Goal: Book appointment/travel/reservation

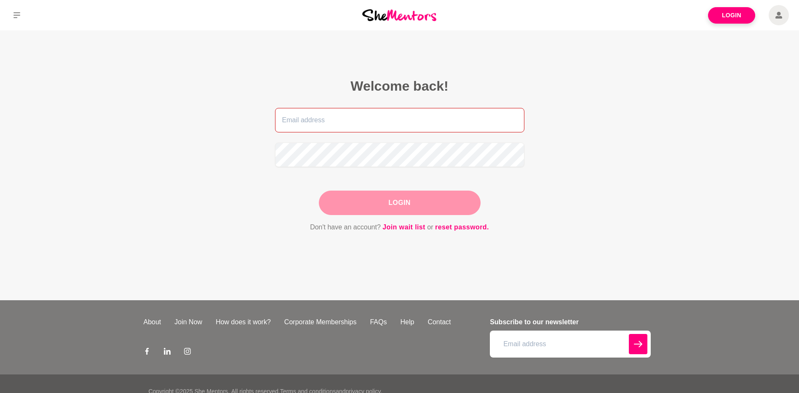
click at [389, 114] on input "email" at bounding box center [399, 120] width 249 height 24
type input "[PERSON_NAME][EMAIL_ADDRESS][DOMAIN_NAME]"
click at [420, 207] on button "Login" at bounding box center [400, 202] width 162 height 24
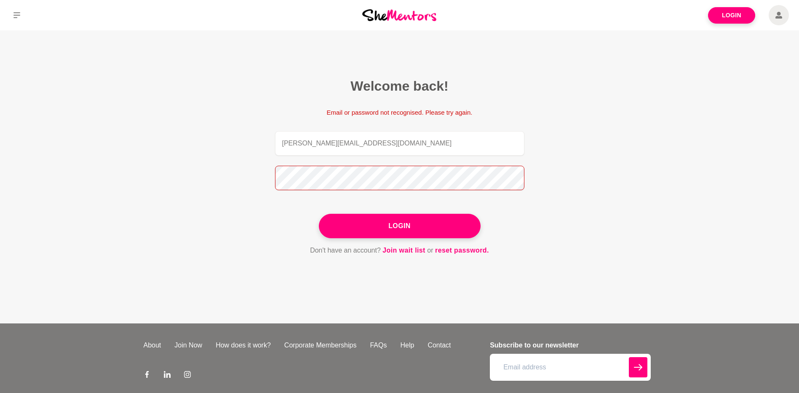
click at [257, 181] on figcaption "Welcome back! Email or password not recognised. Please try again. nirali.subnis…" at bounding box center [399, 166] width 297 height 225
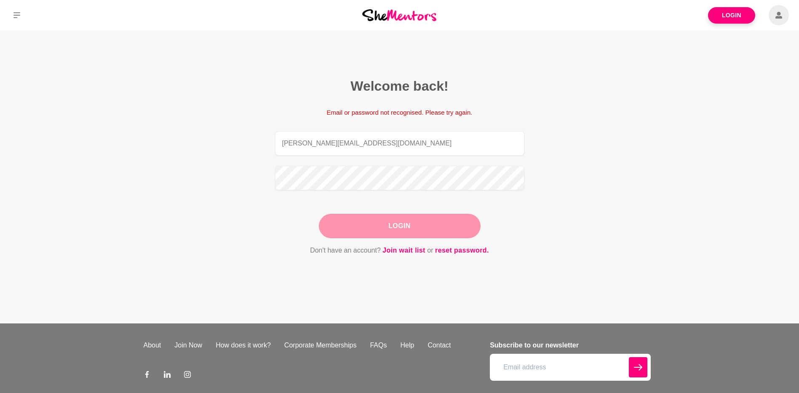
click at [349, 225] on button "Login" at bounding box center [400, 226] width 162 height 24
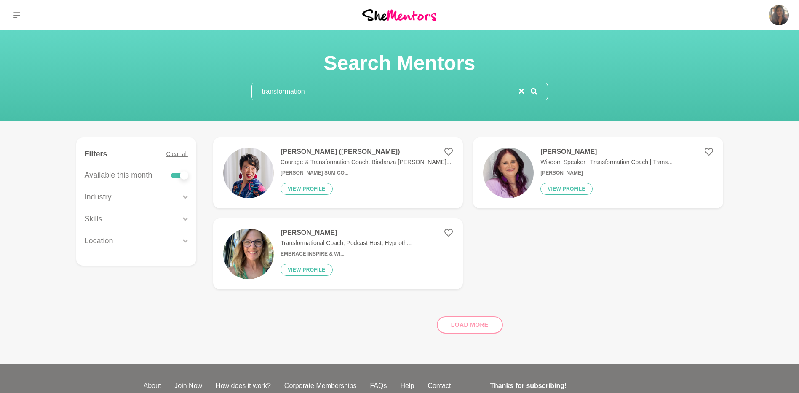
click at [369, 153] on h4 "Jean Jing Yin Sum (Jean)" at bounding box center [366, 151] width 171 height 8
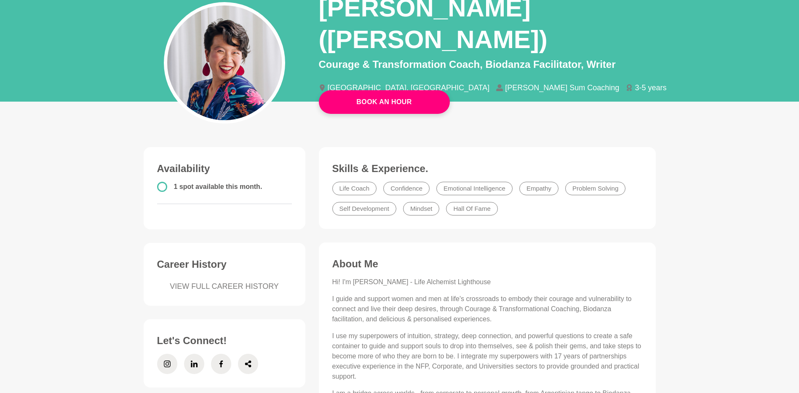
scroll to position [42, 0]
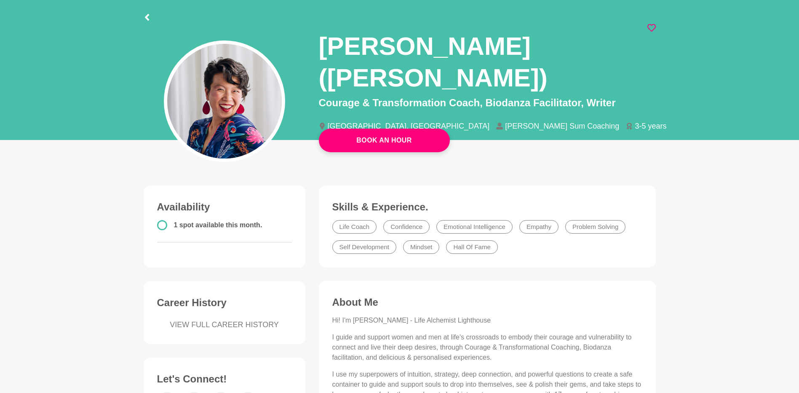
click at [655, 27] on icon at bounding box center [651, 28] width 8 height 8
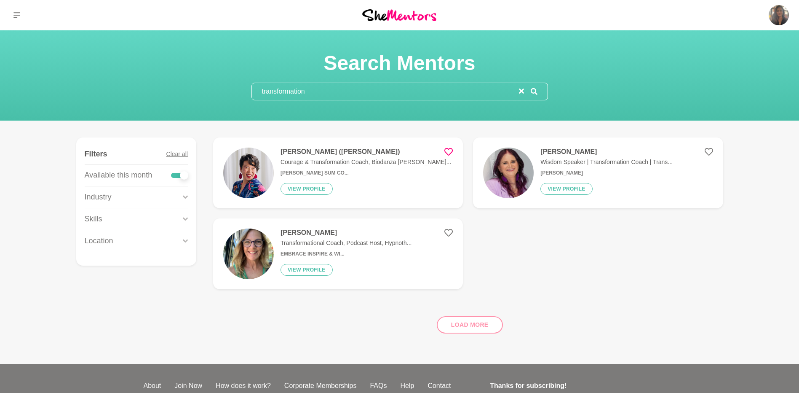
click at [380, 227] on figure "Jeanene Tracy Transformational Coach, Podcast Host, Hypnoth... Embrace Inspire …" at bounding box center [338, 253] width 250 height 71
click at [566, 162] on p "Wisdom Speaker | Transformation Coach | Trans..." at bounding box center [606, 162] width 132 height 9
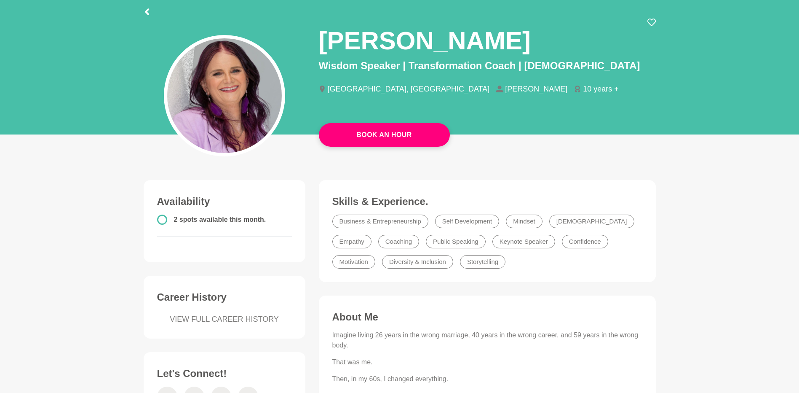
scroll to position [168, 0]
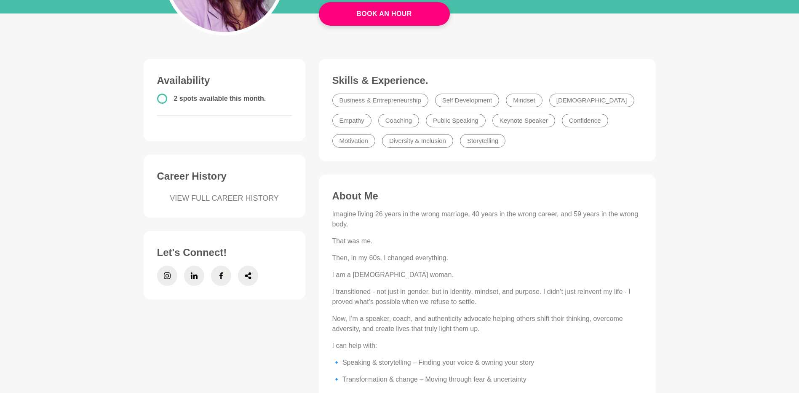
click at [713, 199] on main "Book An Hour Bobbi Barrington Wisdom Speaker | Transformation Coach | Trans Wom…" at bounding box center [399, 344] width 799 height 964
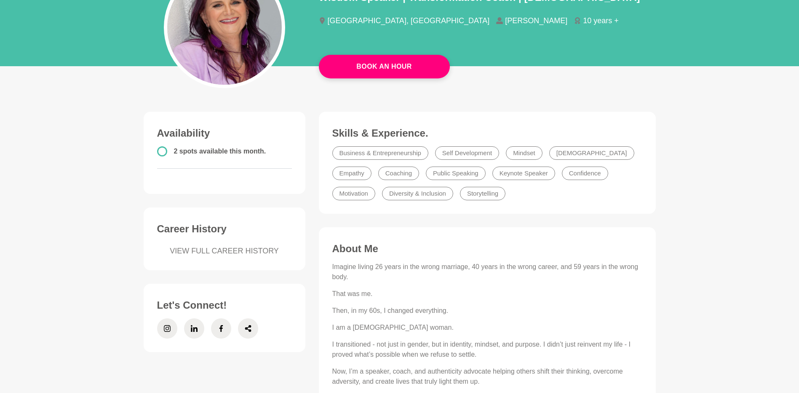
scroll to position [0, 0]
